Goal: Find specific page/section: Find specific page/section

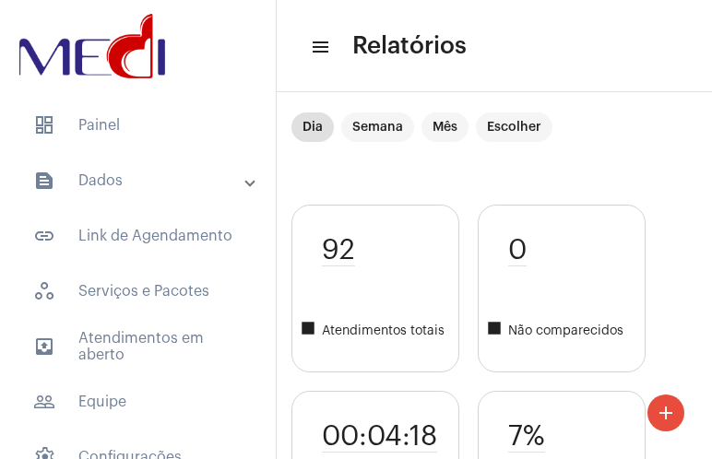
scroll to position [4200, 0]
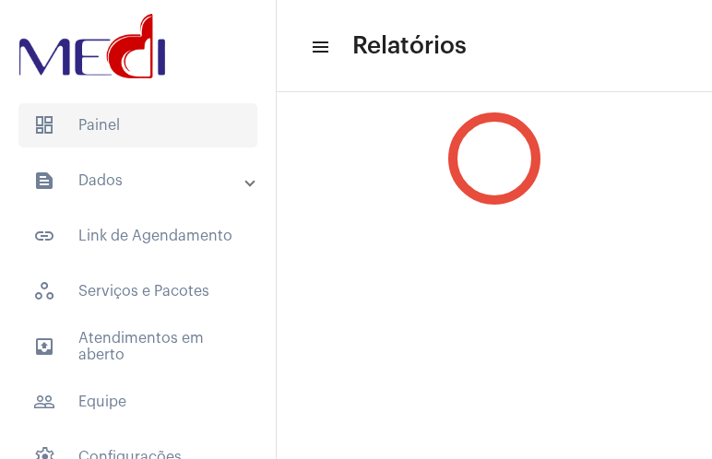
click at [108, 134] on span "dashboard Painel" at bounding box center [137, 125] width 239 height 44
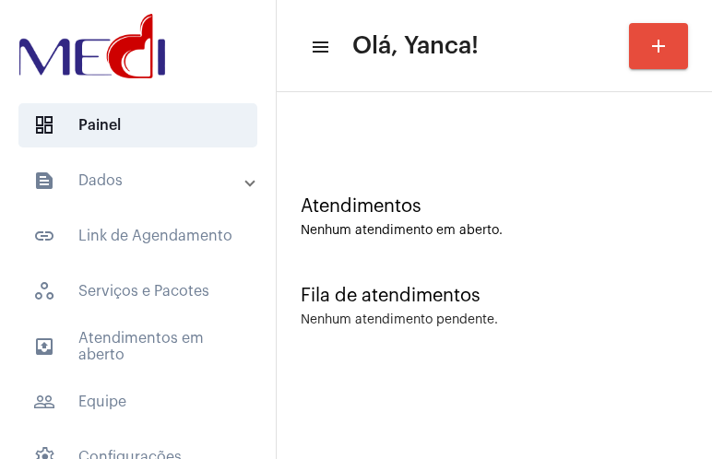
click at [104, 169] on mat-expansion-panel-header "text_snippet_outlined Dados" at bounding box center [143, 181] width 265 height 44
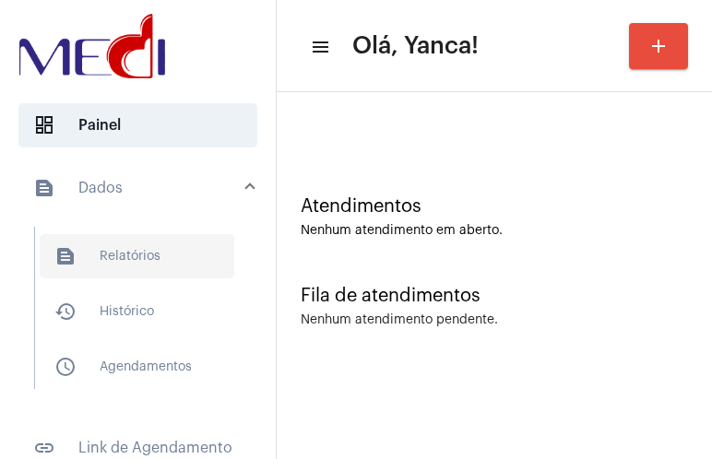
click at [117, 251] on span "text_snippet_outlined Relatórios" at bounding box center [137, 256] width 195 height 44
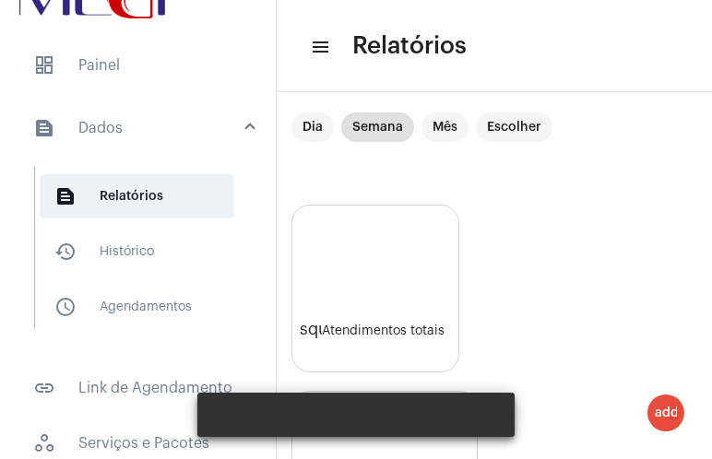
scroll to position [92, 0]
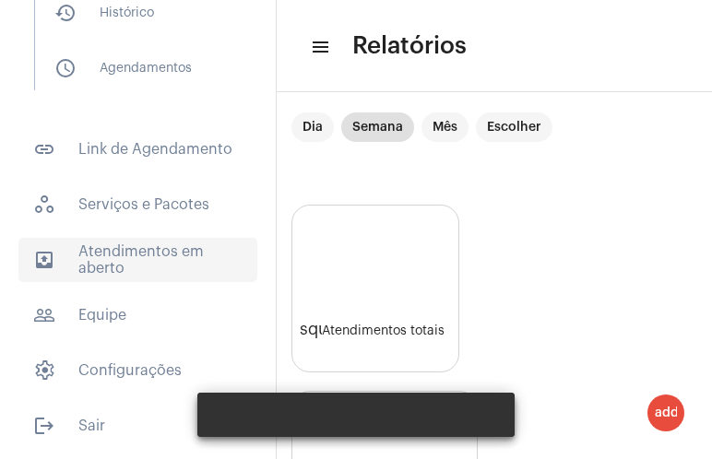
click at [149, 251] on span "outbox_outline Atendimentos em aberto" at bounding box center [137, 260] width 239 height 44
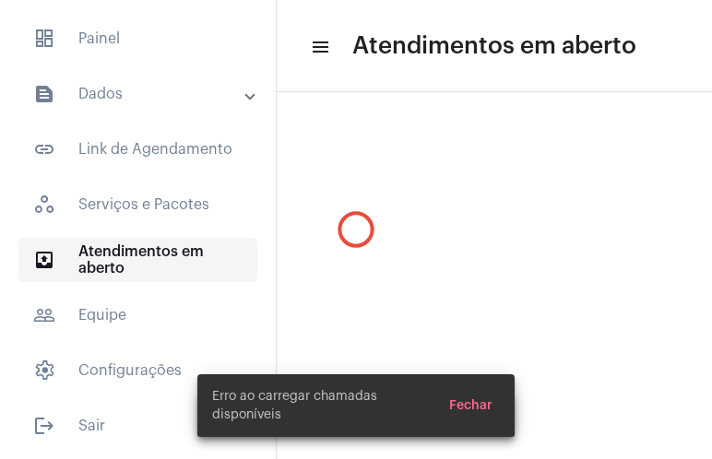
scroll to position [87, 0]
click at [481, 400] on span "Fechar" at bounding box center [470, 405] width 43 height 13
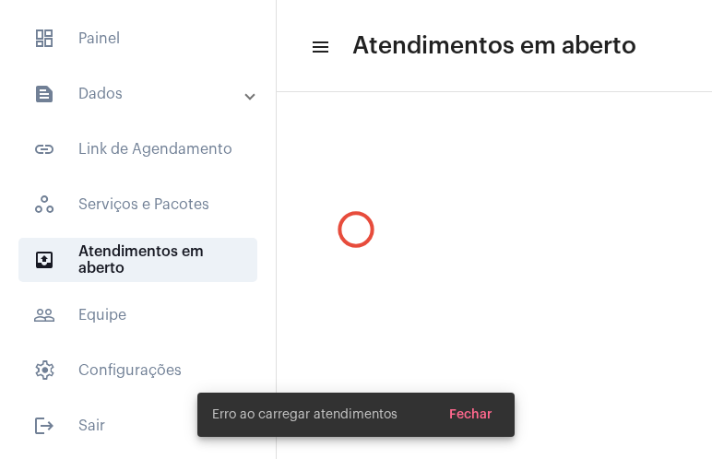
click at [464, 409] on span "Fechar" at bounding box center [470, 415] width 43 height 13
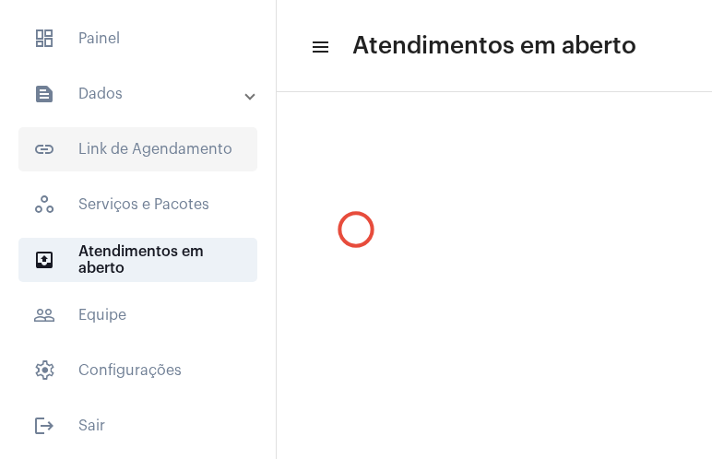
click at [152, 149] on span "link_outlined Link de Agendamento" at bounding box center [137, 149] width 239 height 44
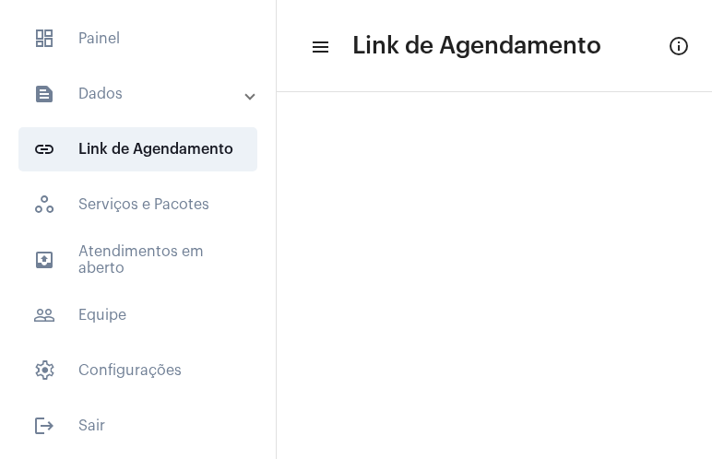
click at [138, 98] on mat-panel-title "text_snippet_outlined Dados" at bounding box center [139, 94] width 213 height 22
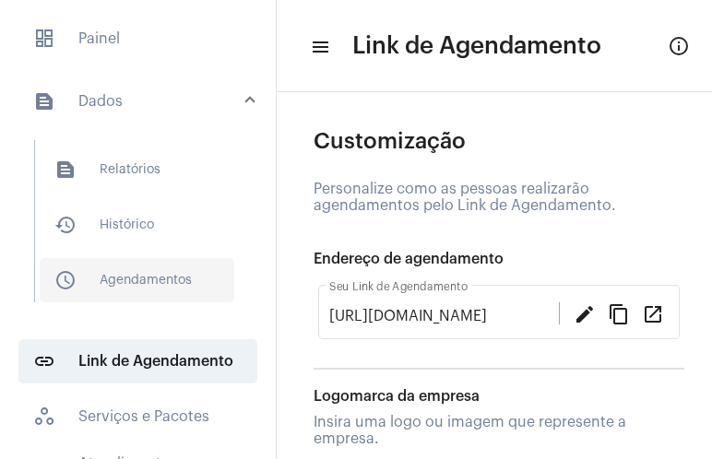
click at [174, 288] on span "schedule_outlined Agendamentos" at bounding box center [137, 280] width 195 height 44
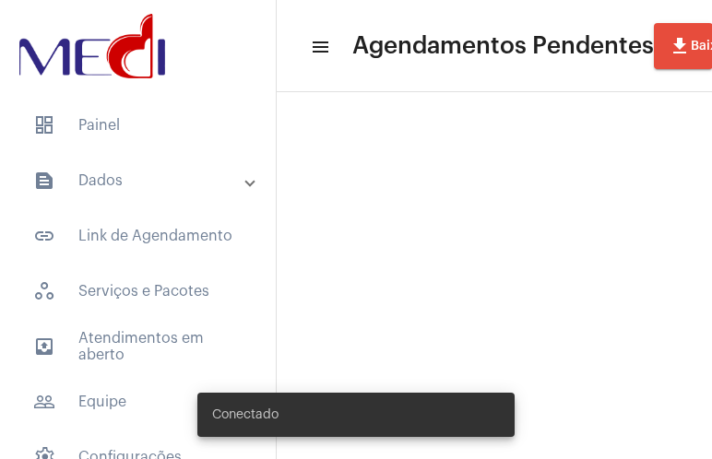
click at [224, 188] on mat-panel-title "text_snippet_outlined Dados" at bounding box center [139, 181] width 213 height 22
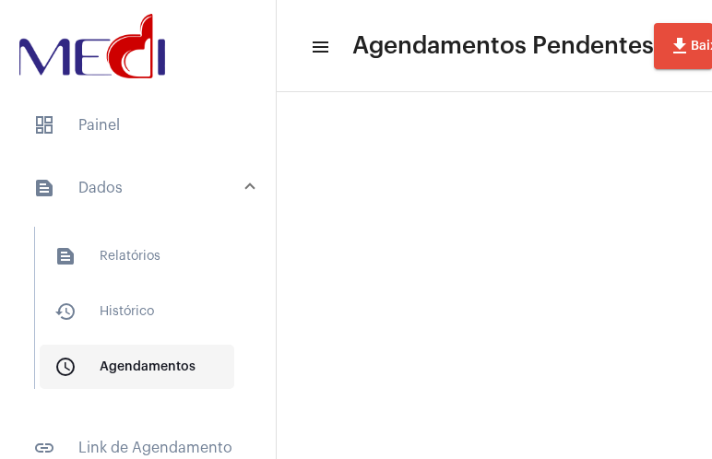
click at [134, 366] on span "schedule_outlined Agendamentos" at bounding box center [137, 367] width 195 height 44
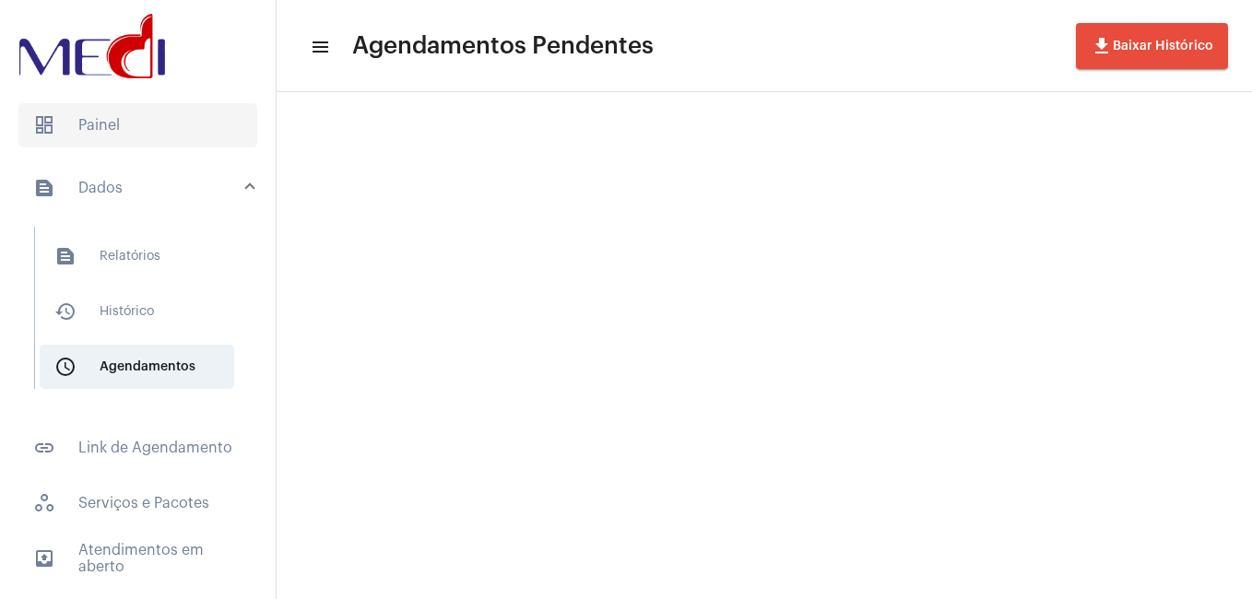
click at [120, 104] on span "dashboard Painel" at bounding box center [137, 125] width 239 height 44
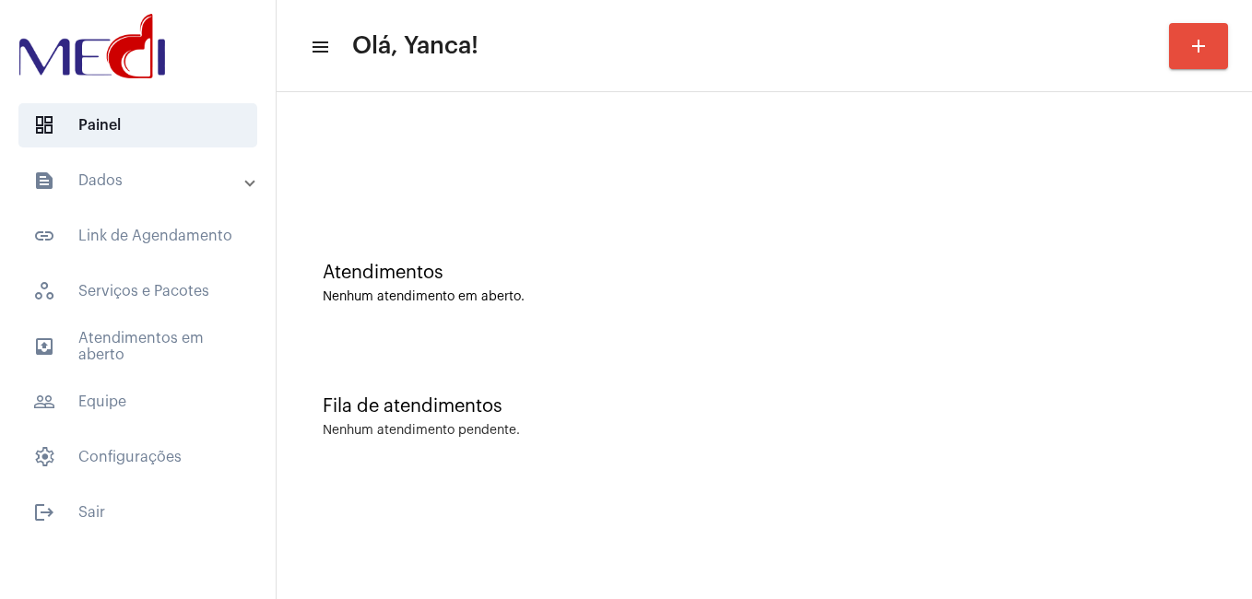
click at [211, 180] on mat-panel-title "text_snippet_outlined Dados" at bounding box center [139, 181] width 213 height 22
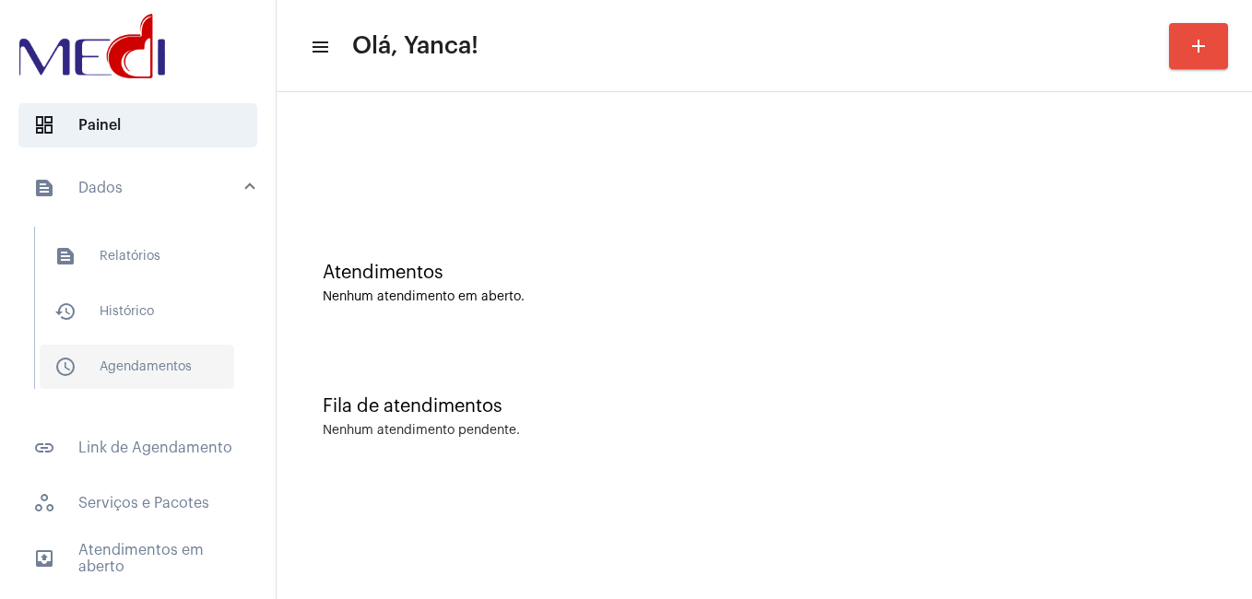
click at [152, 348] on span "schedule_outlined Agendamentos" at bounding box center [137, 367] width 195 height 44
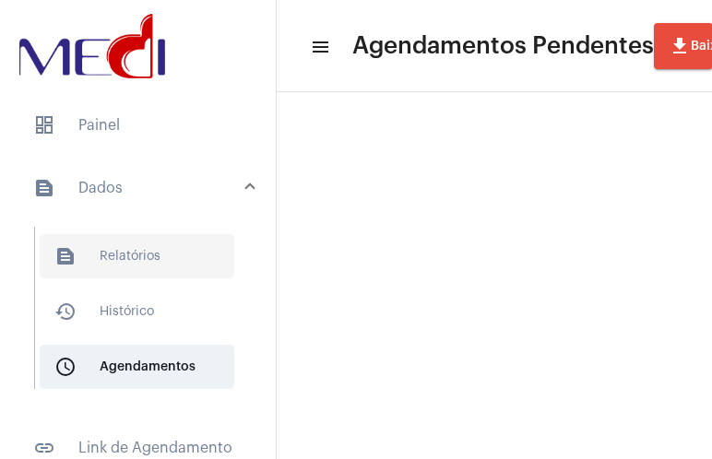
click at [134, 259] on span "text_snippet_outlined Relatórios" at bounding box center [137, 256] width 195 height 44
